Goal: Information Seeking & Learning: Check status

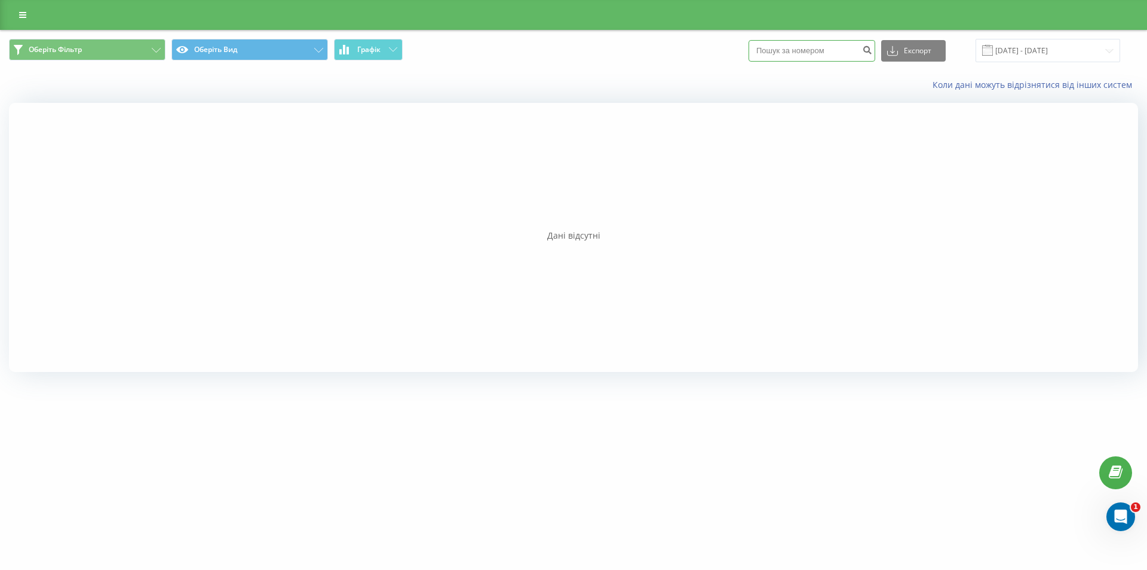
click at [787, 55] on input at bounding box center [812, 51] width 127 height 22
paste input "664090975"
drag, startPoint x: 834, startPoint y: 45, endPoint x: 772, endPoint y: 50, distance: 61.7
click at [772, 50] on input "664090975" at bounding box center [812, 51] width 127 height 22
paste input "664090975"
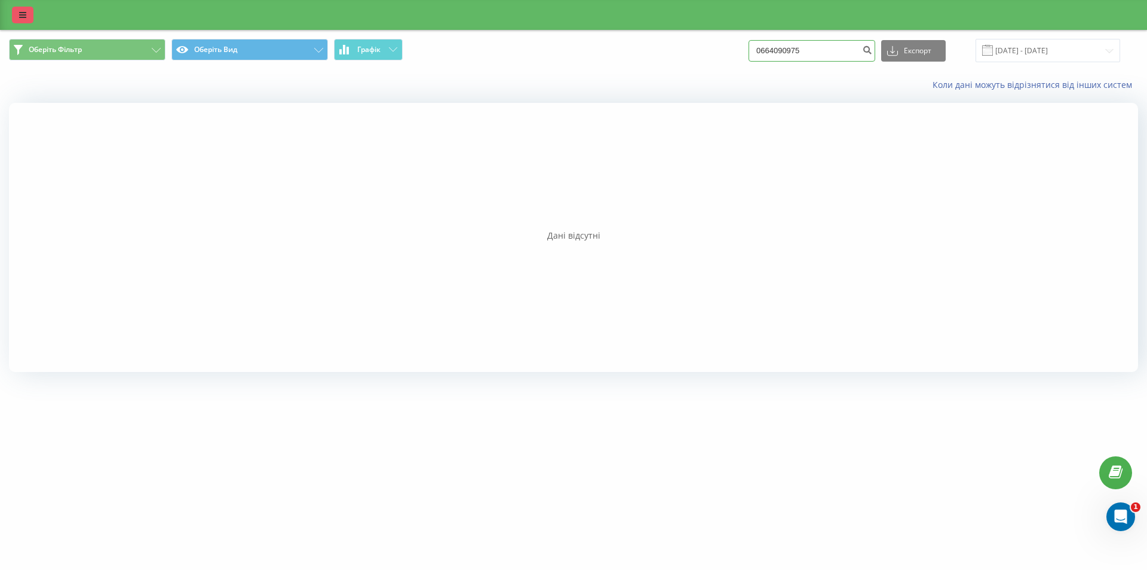
type input "0664090975"
click at [13, 10] on link at bounding box center [23, 15] width 22 height 17
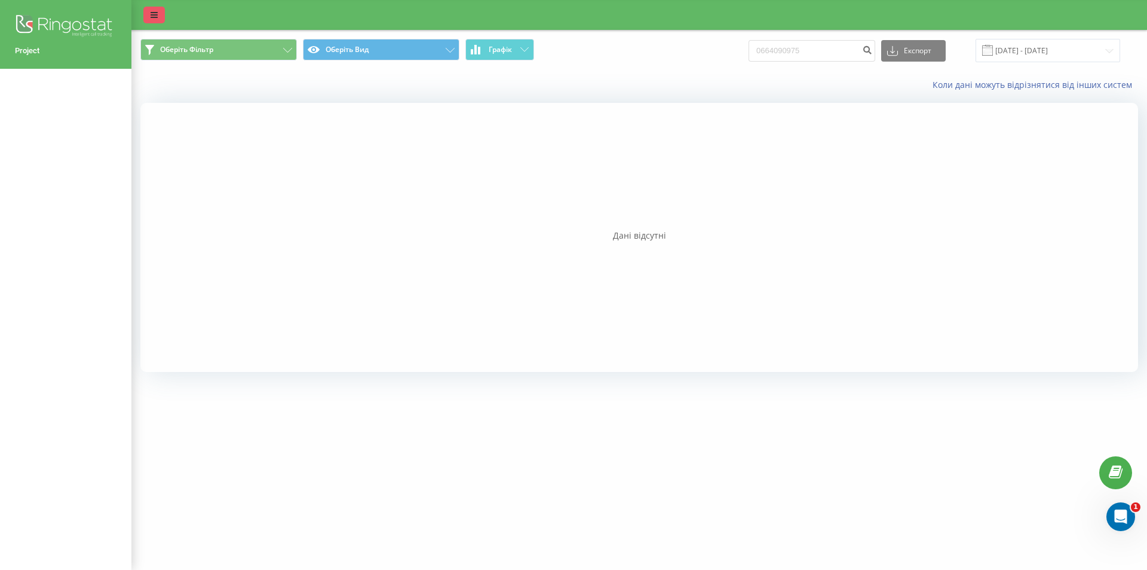
click at [160, 13] on link at bounding box center [154, 15] width 22 height 17
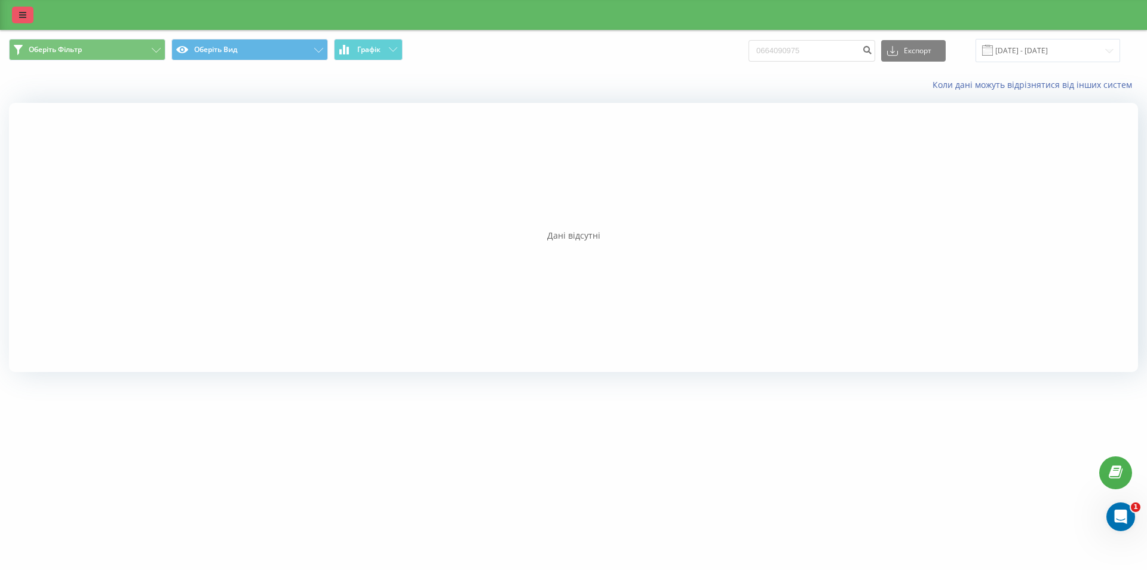
click at [18, 16] on link at bounding box center [23, 15] width 22 height 17
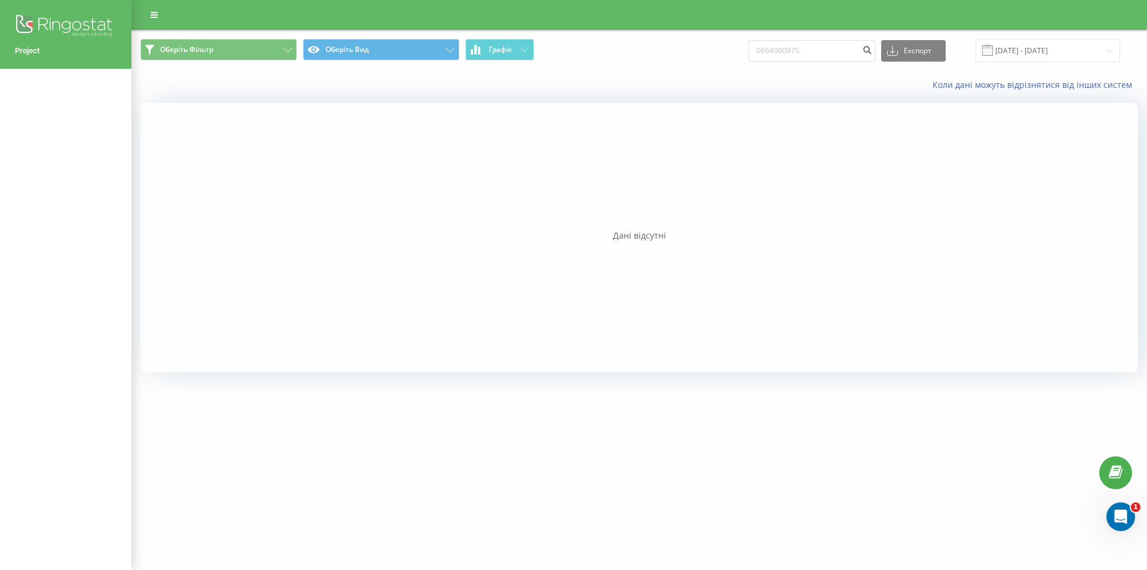
click at [41, 122] on div "Project" at bounding box center [65, 285] width 131 height 570
drag, startPoint x: 64, startPoint y: 231, endPoint x: 103, endPoint y: 251, distance: 43.8
click at [66, 233] on div "Project" at bounding box center [65, 285] width 131 height 570
click at [315, 250] on div at bounding box center [639, 237] width 998 height 269
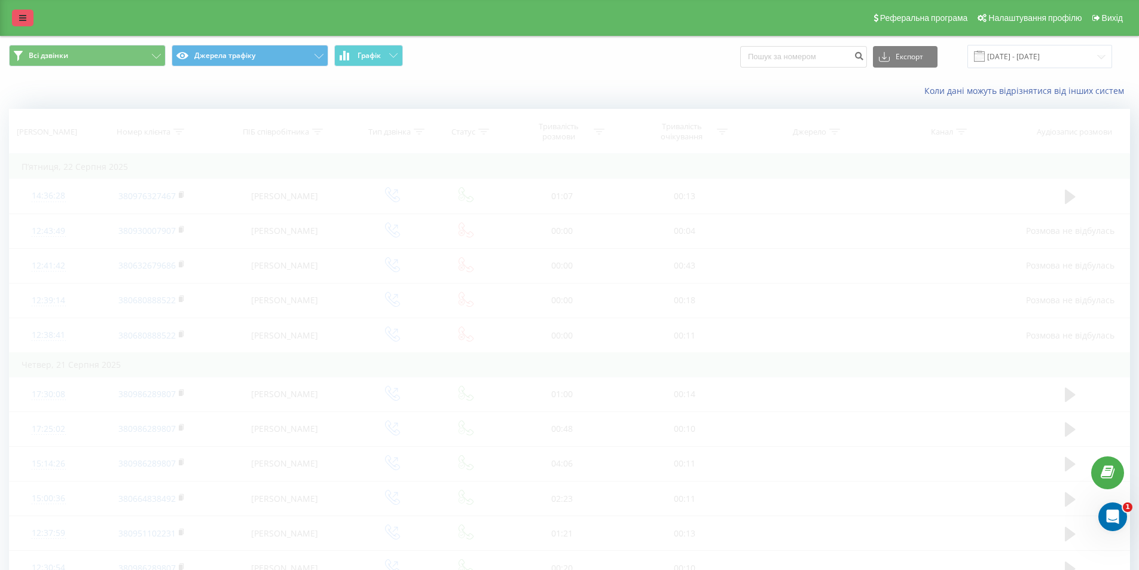
click at [26, 15] on icon at bounding box center [22, 18] width 7 height 8
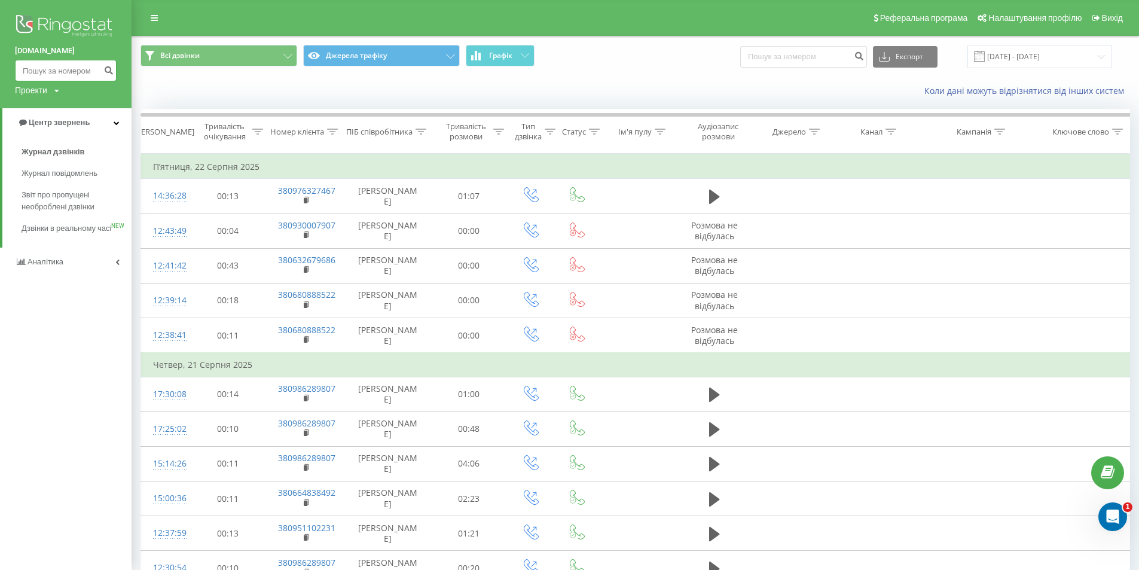
click at [81, 74] on input at bounding box center [66, 71] width 102 height 22
paste input "664090975"
click at [25, 69] on input "664090975" at bounding box center [66, 71] width 102 height 22
type input "0664090975"
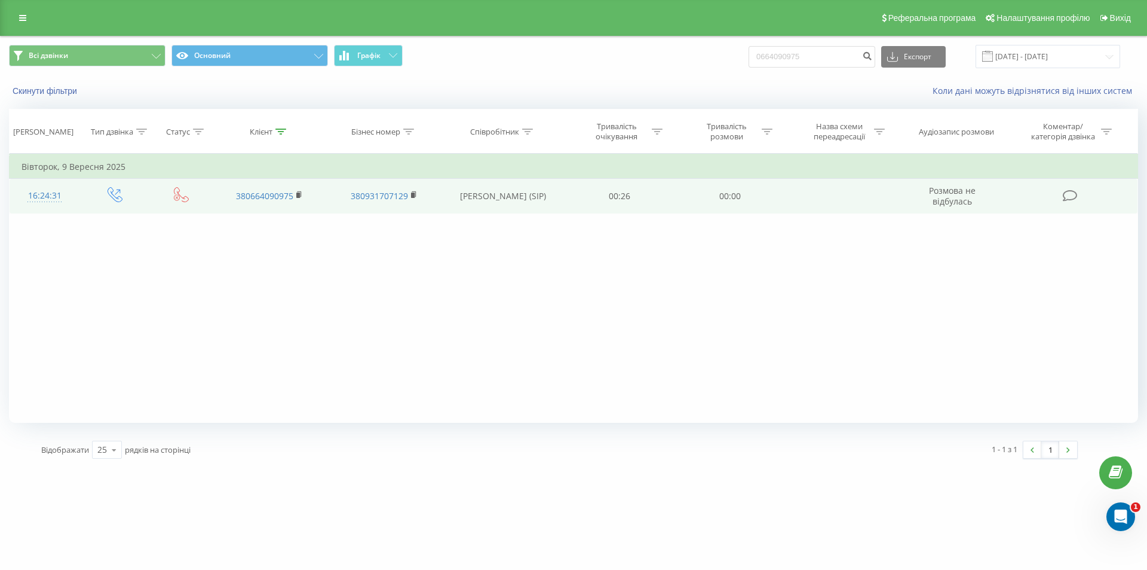
click at [509, 190] on td "[PERSON_NAME] (SIP)" at bounding box center [503, 196] width 124 height 35
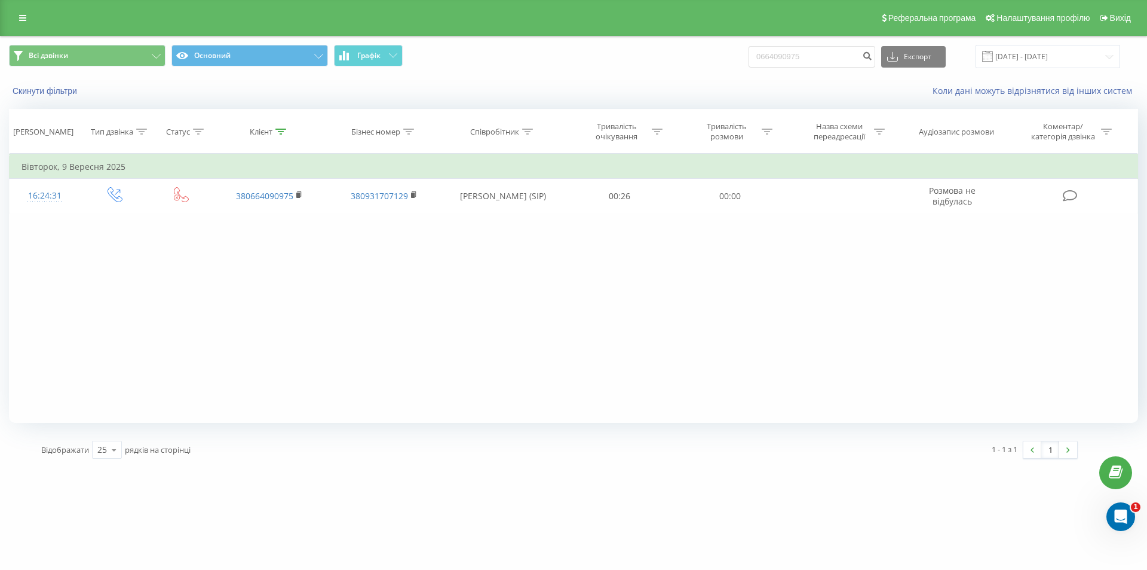
click at [543, 329] on div "Фільтрувати за умовою Дорівнює Введіть значення Скасувати OK Фільтрувати за умо…" at bounding box center [574, 288] width 1130 height 269
